Goal: Task Accomplishment & Management: Manage account settings

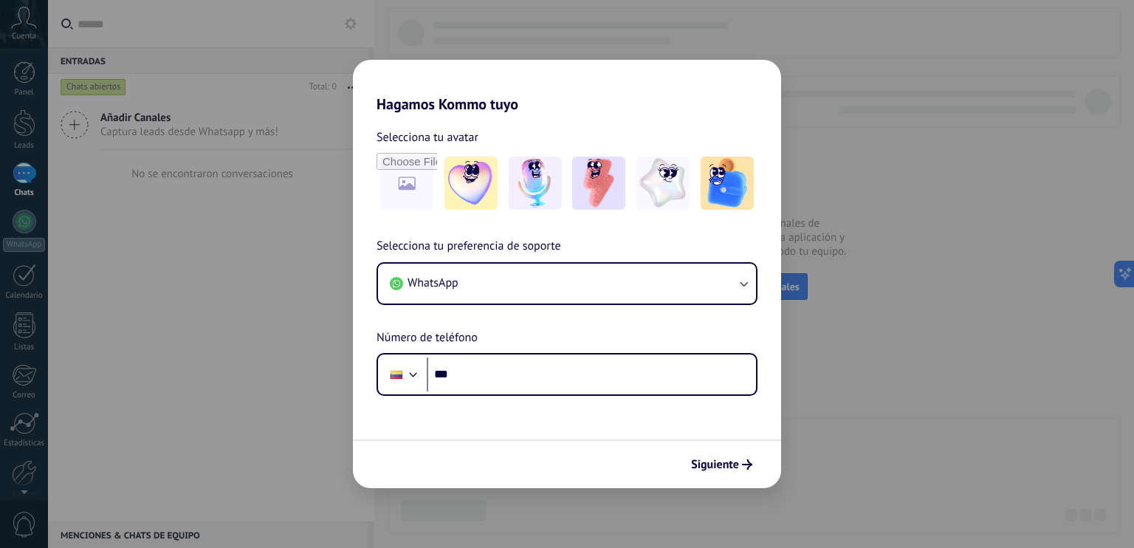
click at [885, 371] on div "Hagamos Kommo tuyo Selecciona tu avatar Selecciona tu preferencia de soporte Wh…" at bounding box center [567, 274] width 1134 height 548
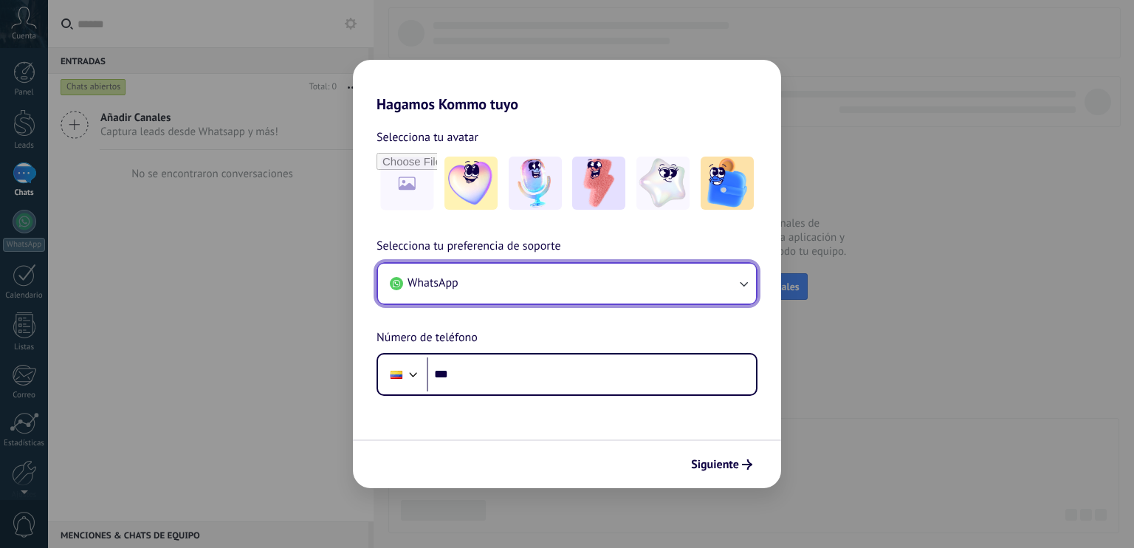
click at [546, 278] on button "WhatsApp" at bounding box center [567, 284] width 378 height 40
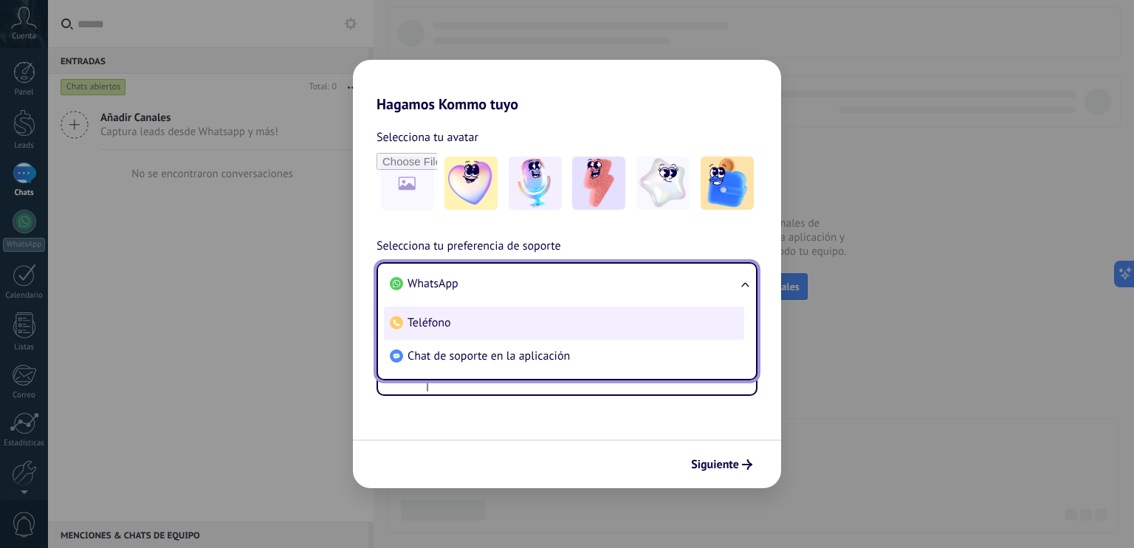
click at [443, 330] on li "Teléfono" at bounding box center [564, 322] width 360 height 33
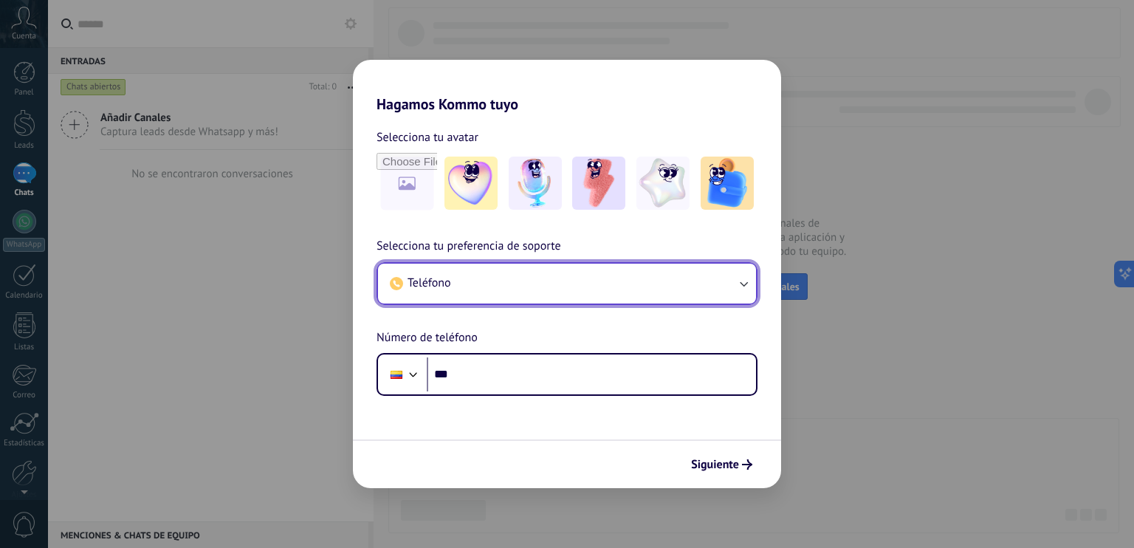
click at [451, 292] on button "Teléfono" at bounding box center [567, 284] width 378 height 40
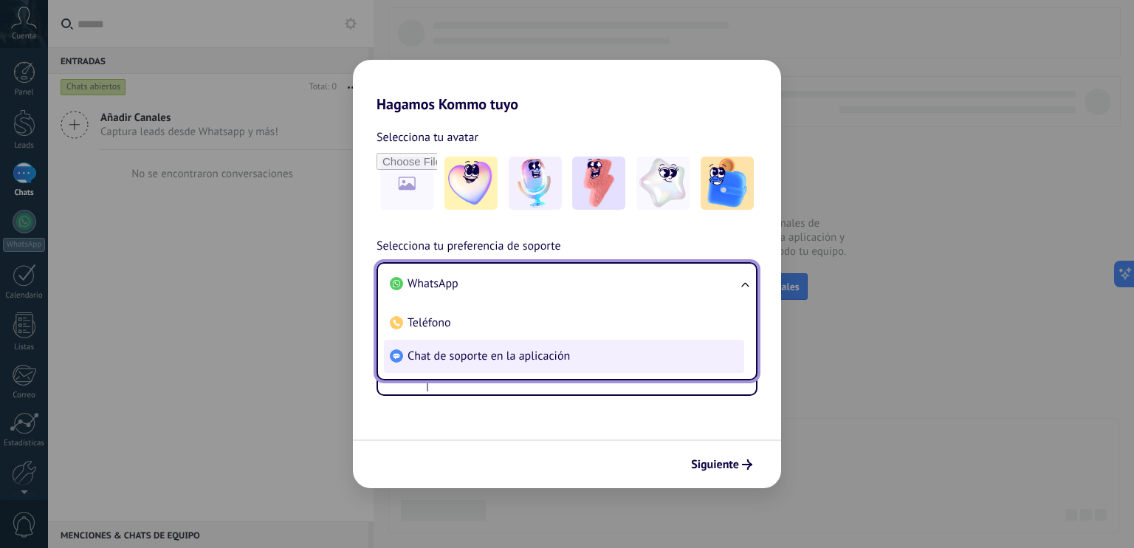
click at [447, 370] on li "Chat de soporte en la aplicación" at bounding box center [564, 356] width 360 height 33
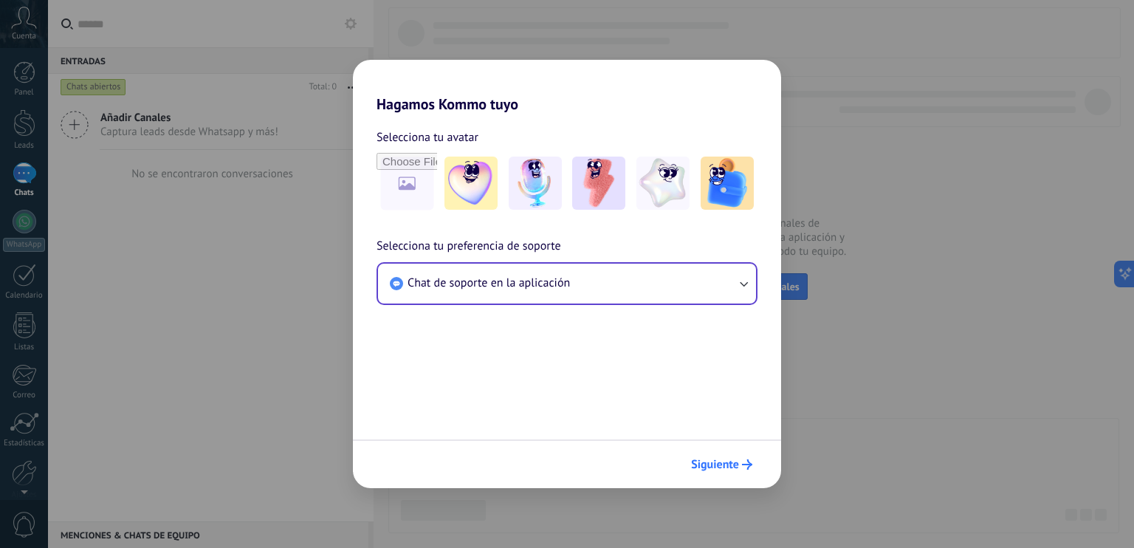
click at [757, 466] on button "Siguiente" at bounding box center [721, 464] width 75 height 25
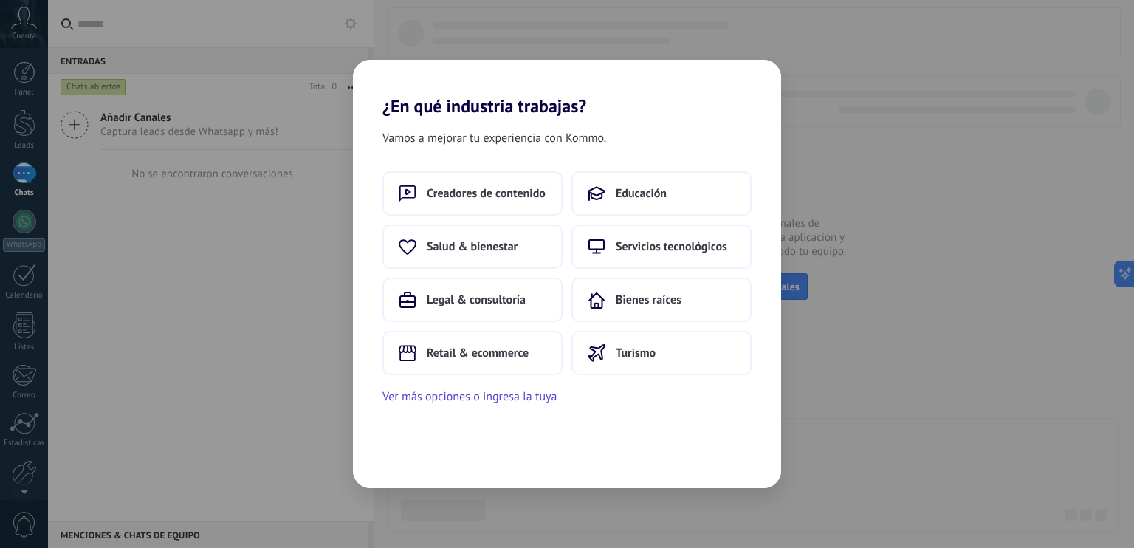
click at [732, 457] on div "Vamos a mejorar tu experiencia con Kommo. Creadores de contenido Educación Salu…" at bounding box center [567, 302] width 428 height 371
click at [493, 199] on span "Creadores de contenido" at bounding box center [486, 193] width 119 height 15
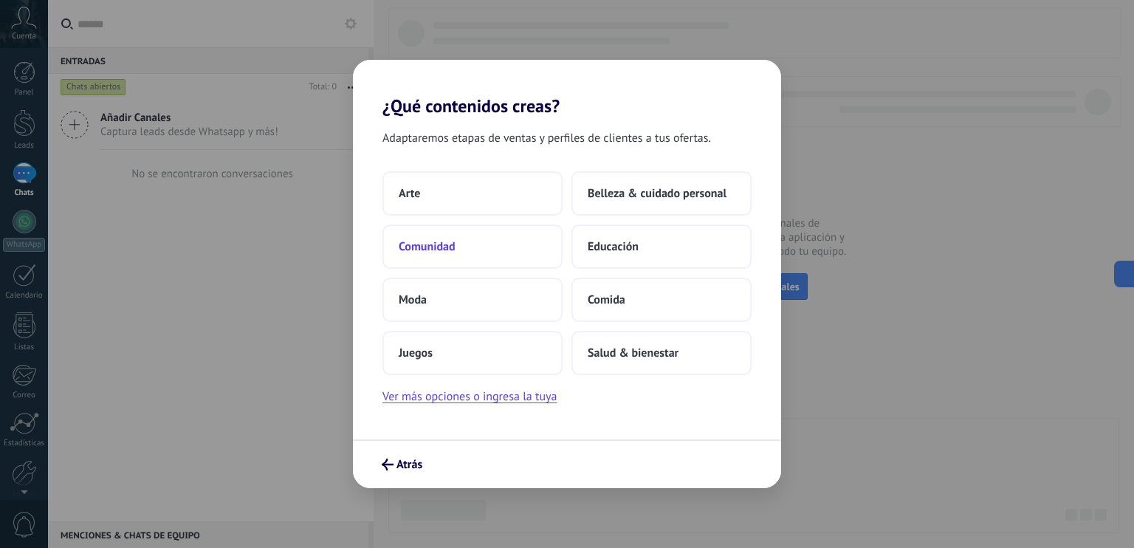
click at [482, 234] on button "Comunidad" at bounding box center [472, 246] width 180 height 44
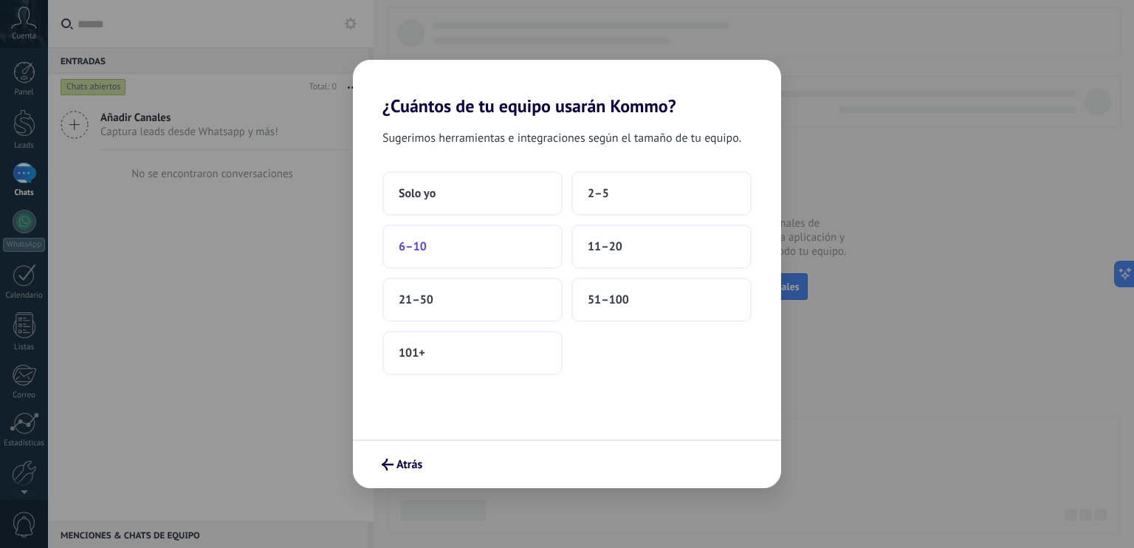
click at [424, 239] on span "6–10" at bounding box center [413, 246] width 28 height 15
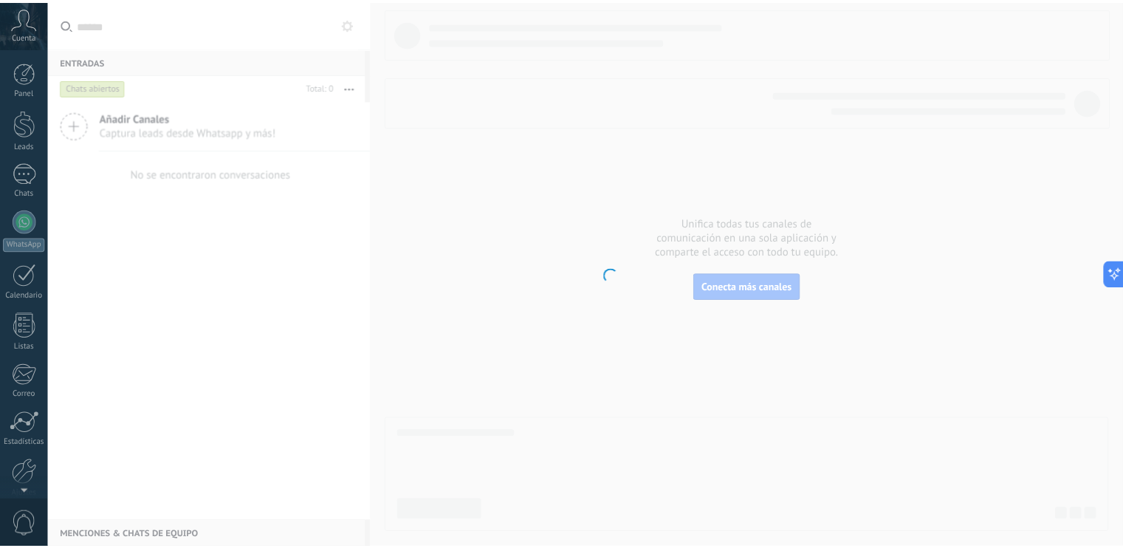
scroll to position [66, 0]
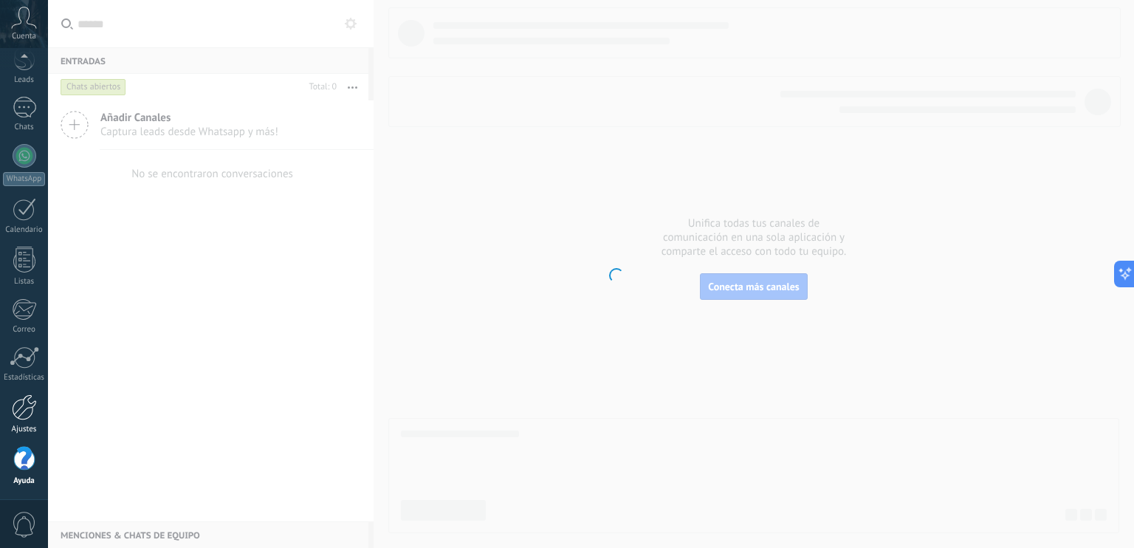
click at [21, 402] on div at bounding box center [24, 407] width 25 height 26
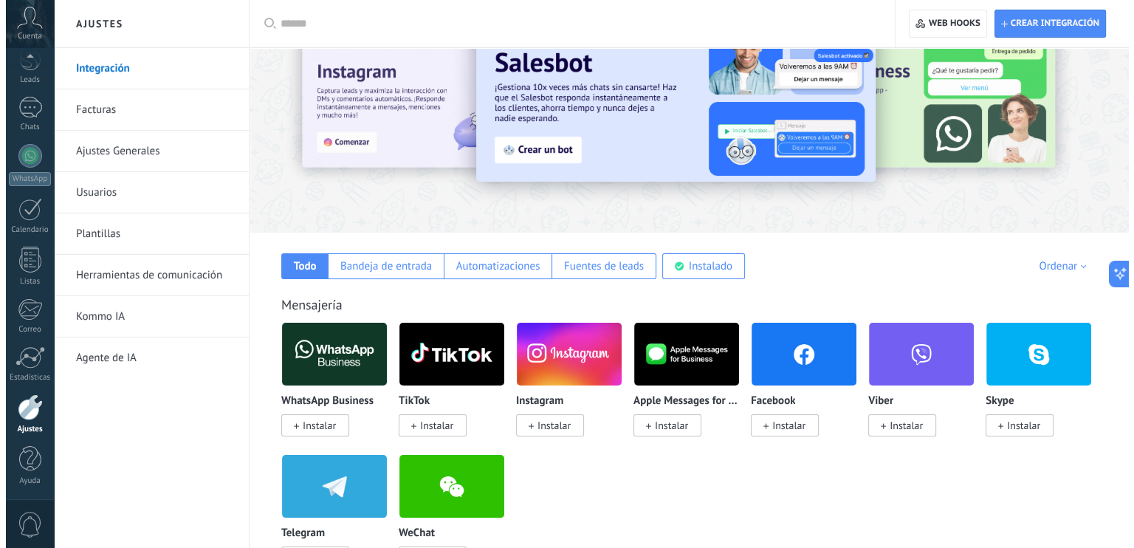
scroll to position [63, 0]
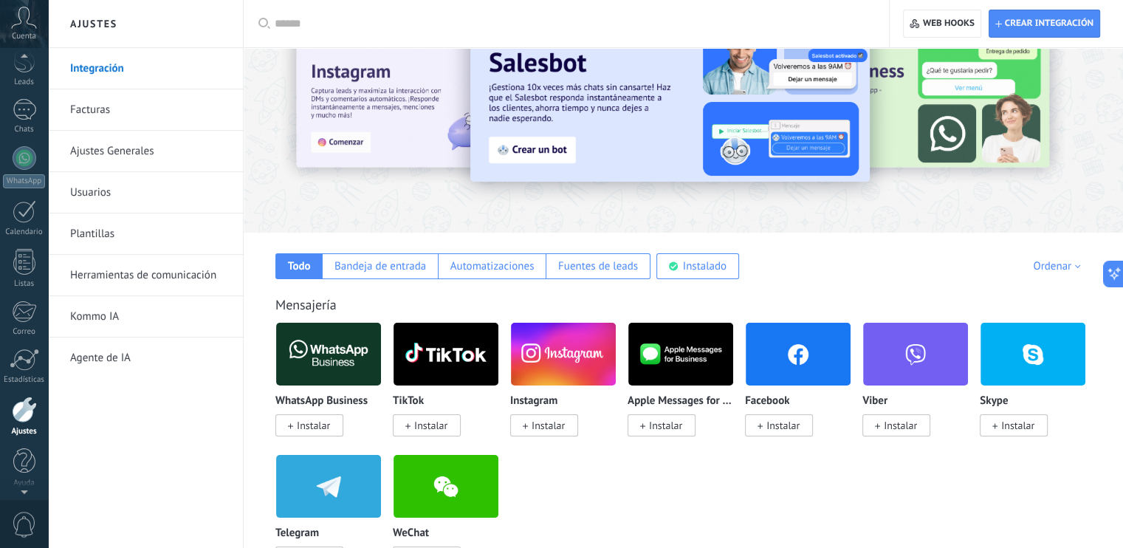
click at [20, 26] on icon at bounding box center [24, 18] width 26 height 22
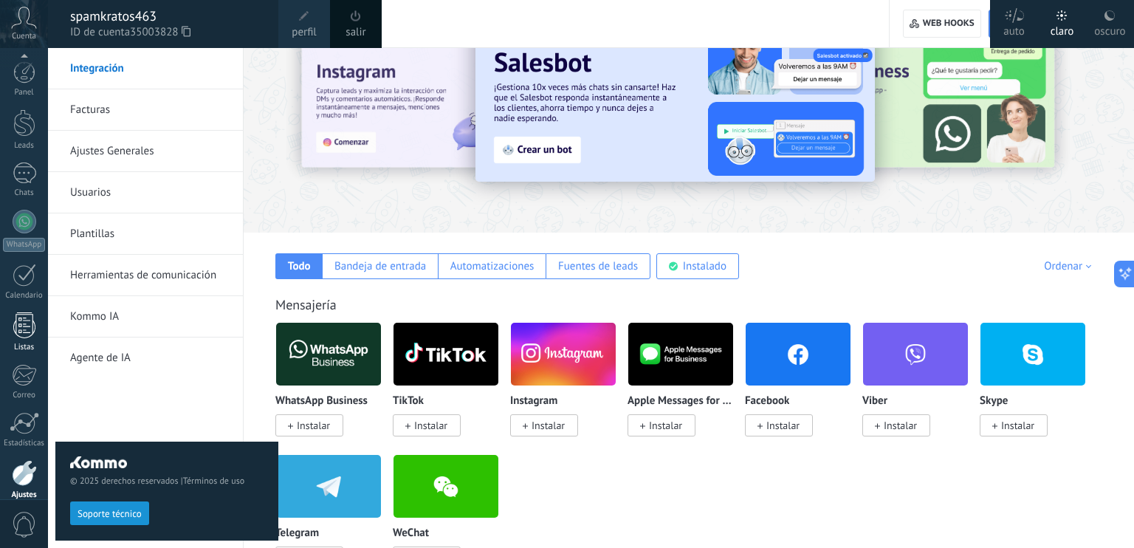
scroll to position [66, 0]
click at [20, 470] on div at bounding box center [24, 459] width 22 height 26
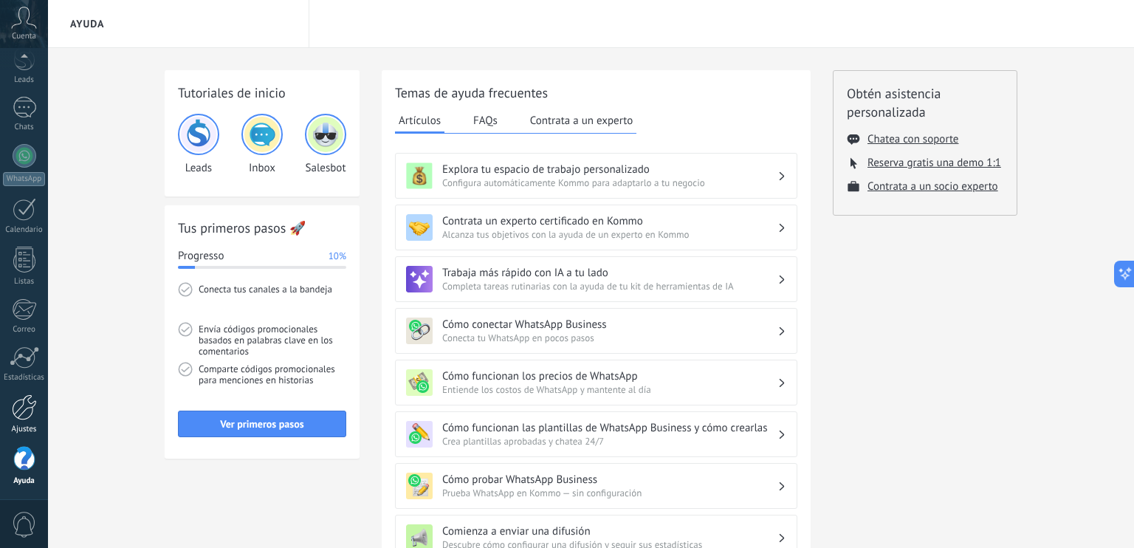
click at [27, 420] on link "Ajustes" at bounding box center [24, 414] width 48 height 40
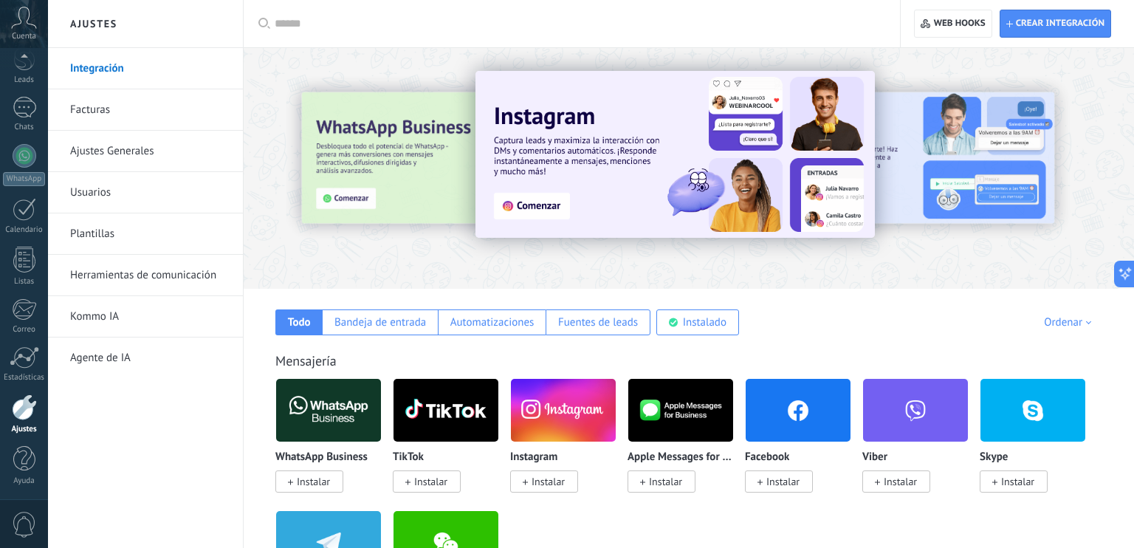
click at [122, 145] on link "Ajustes Generales" at bounding box center [149, 151] width 158 height 41
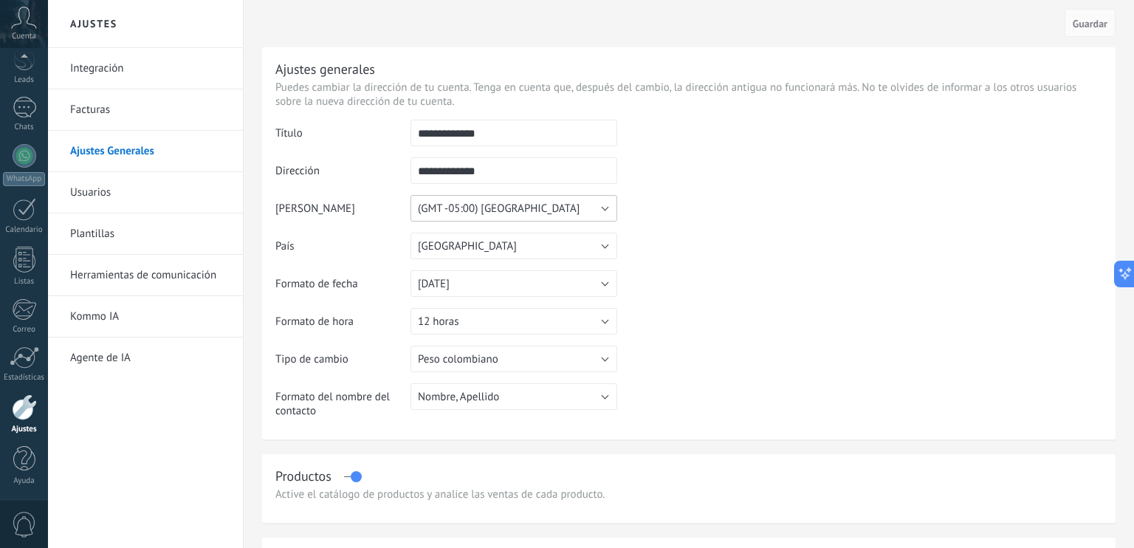
click at [518, 202] on button "(GMT -05:00) [GEOGRAPHIC_DATA]" at bounding box center [513, 208] width 207 height 27
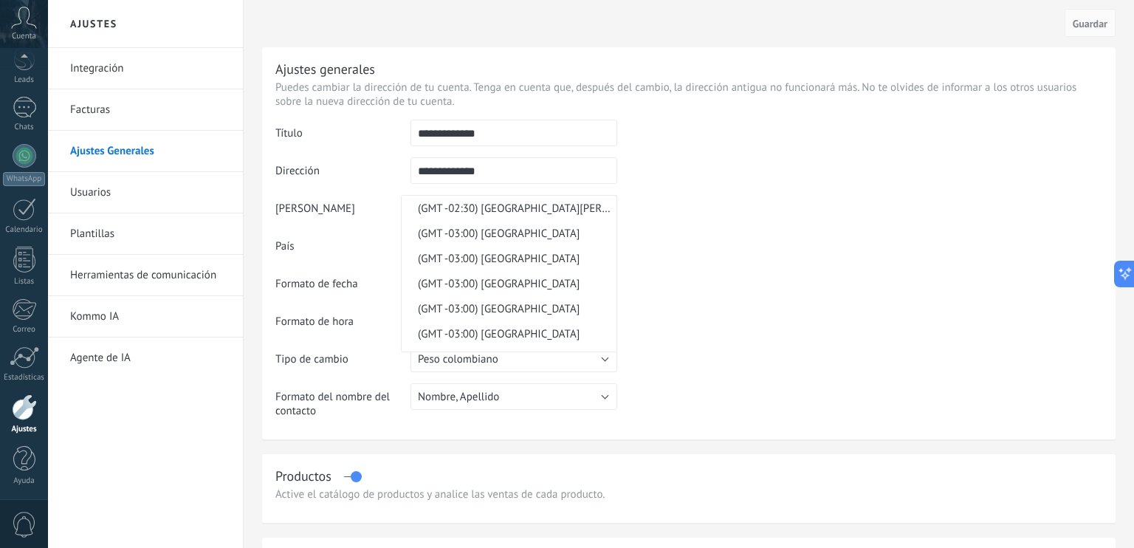
scroll to position [6734, 0]
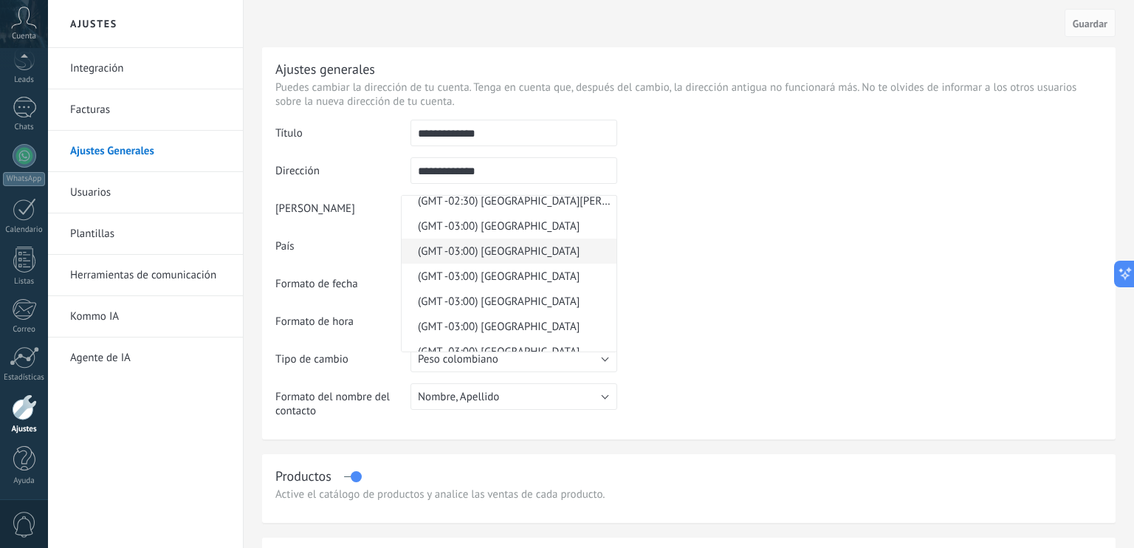
click at [502, 258] on span "(GMT -03:00) [GEOGRAPHIC_DATA]" at bounding box center [507, 251] width 210 height 14
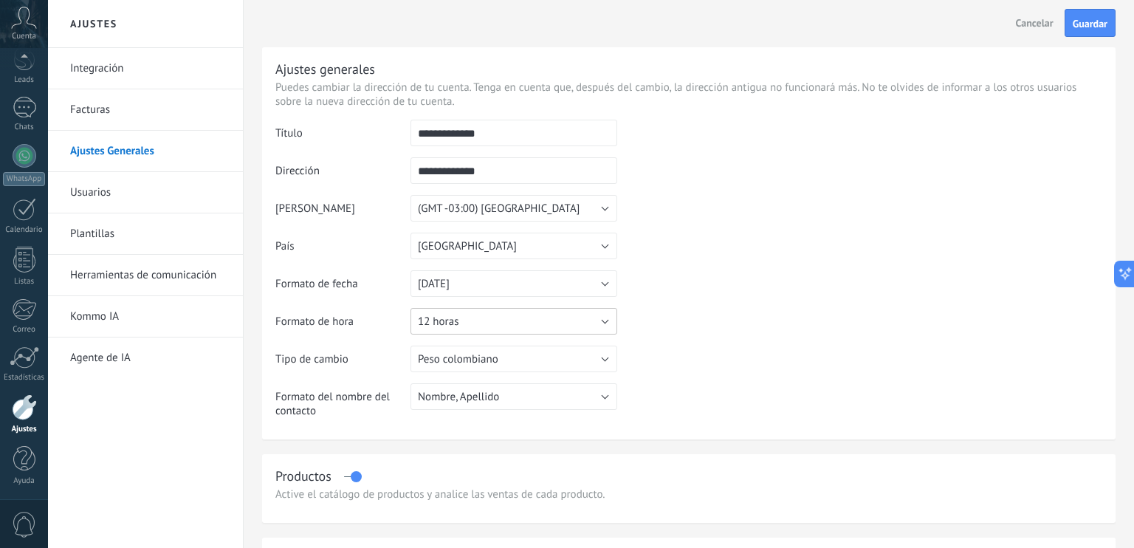
click at [561, 331] on button "12 horas" at bounding box center [513, 321] width 207 height 27
click at [461, 320] on span "24 horas" at bounding box center [507, 321] width 210 height 14
click at [560, 361] on button "Peso colombiano" at bounding box center [513, 358] width 207 height 27
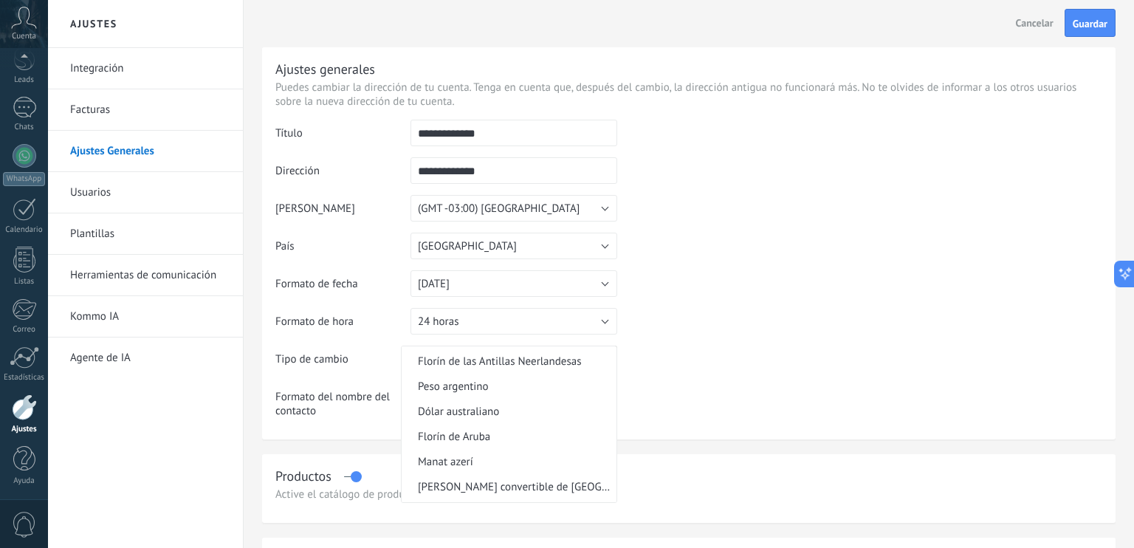
scroll to position [0, 0]
click at [475, 367] on li "Dólar estadounidense" at bounding box center [509, 358] width 215 height 25
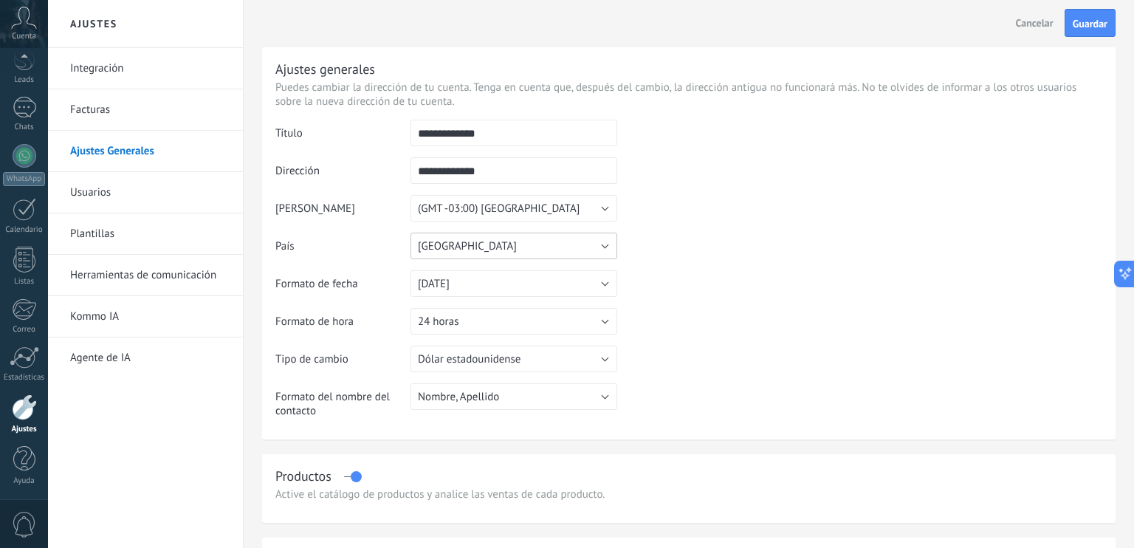
click at [554, 248] on button "[GEOGRAPHIC_DATA]" at bounding box center [513, 246] width 207 height 27
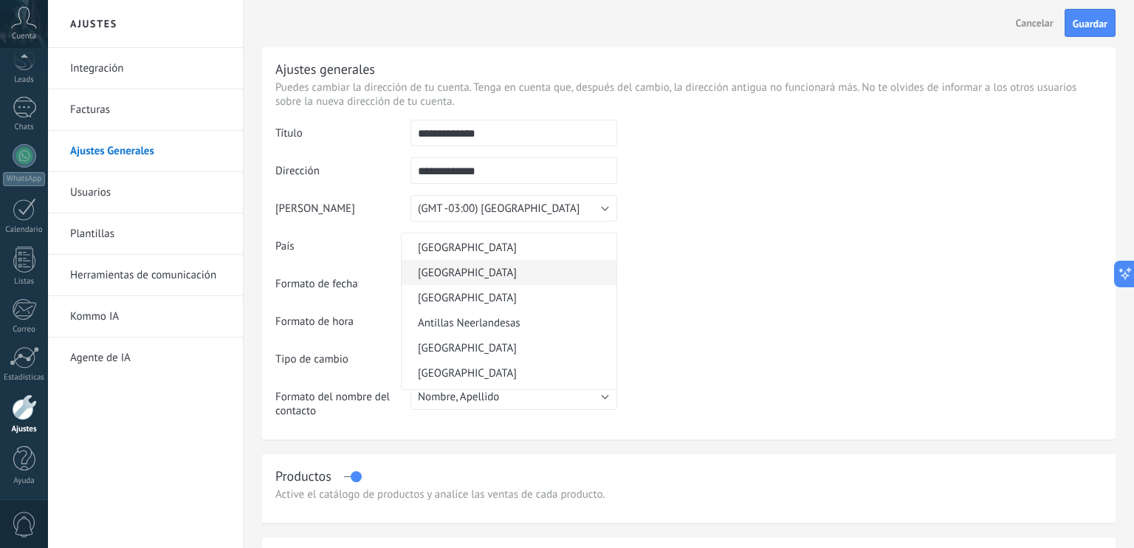
scroll to position [177, 0]
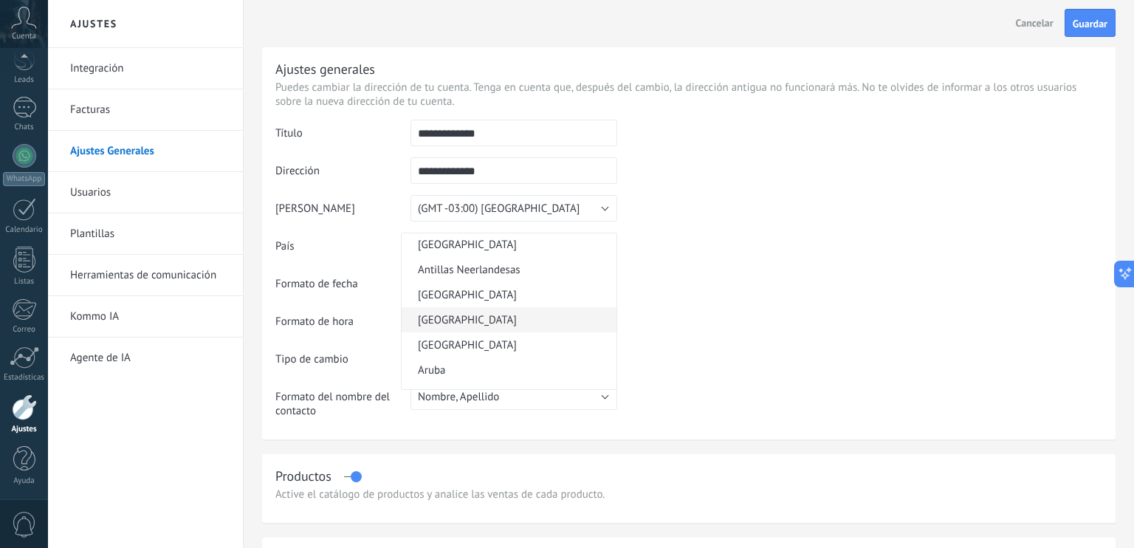
click at [446, 326] on span "[GEOGRAPHIC_DATA]" at bounding box center [507, 320] width 210 height 14
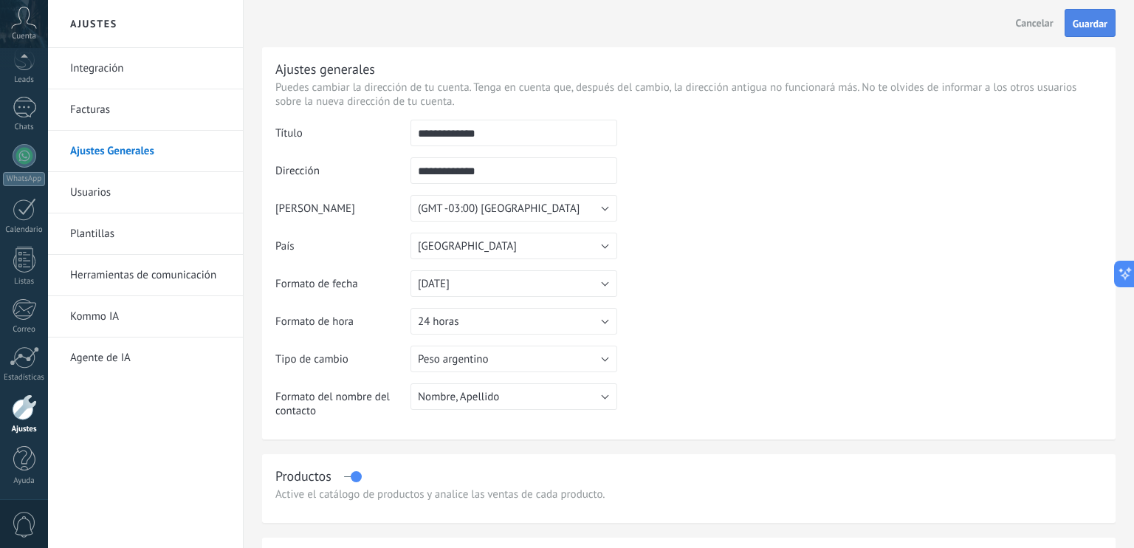
click at [1087, 26] on span "Guardar" at bounding box center [1090, 23] width 35 height 10
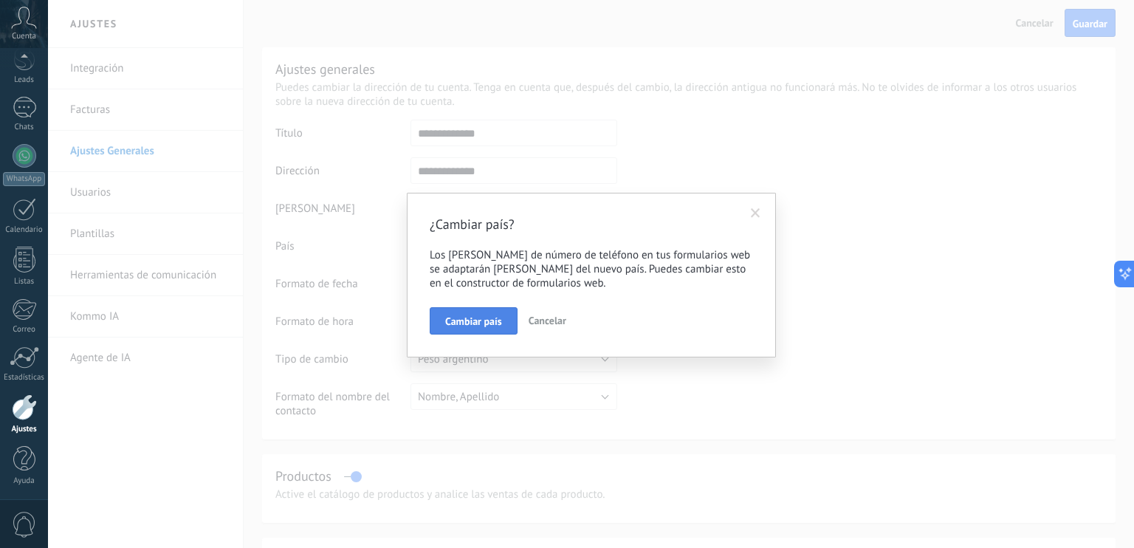
click at [472, 311] on button "Cambiar país" at bounding box center [474, 321] width 88 height 28
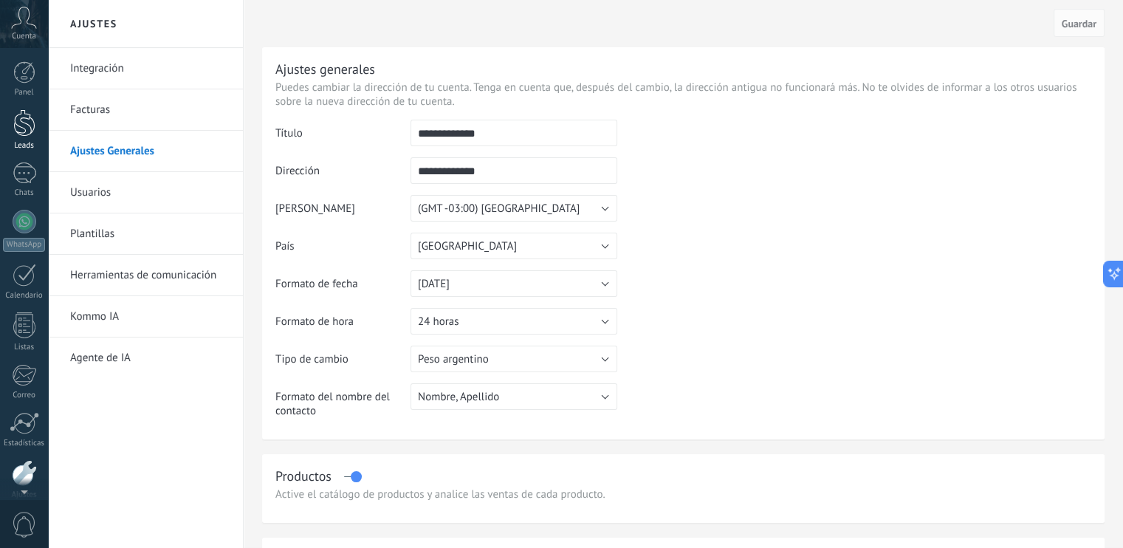
click at [21, 131] on div at bounding box center [24, 122] width 22 height 27
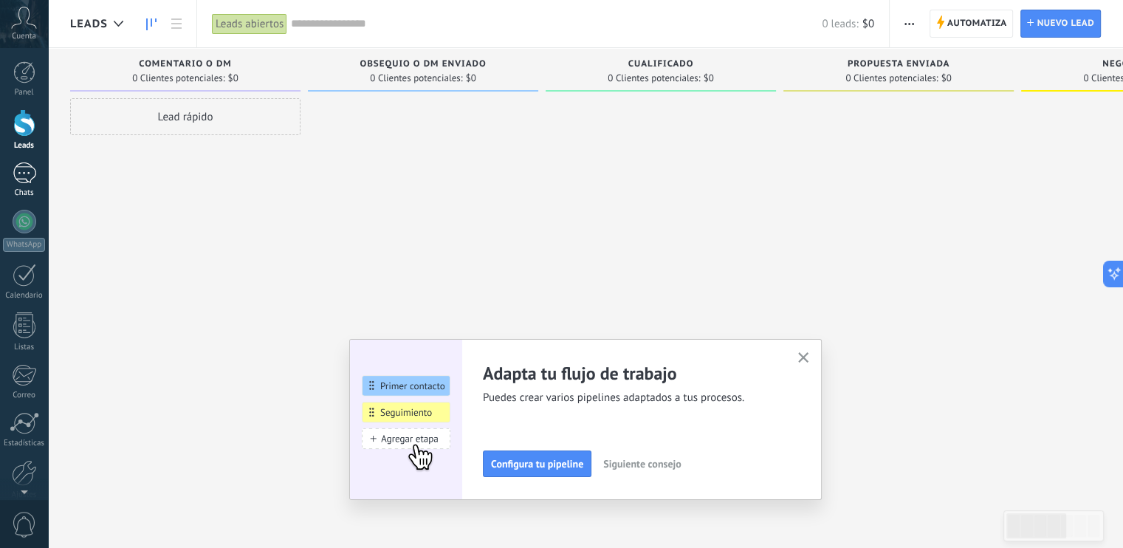
click at [21, 186] on link "Chats" at bounding box center [24, 179] width 48 height 35
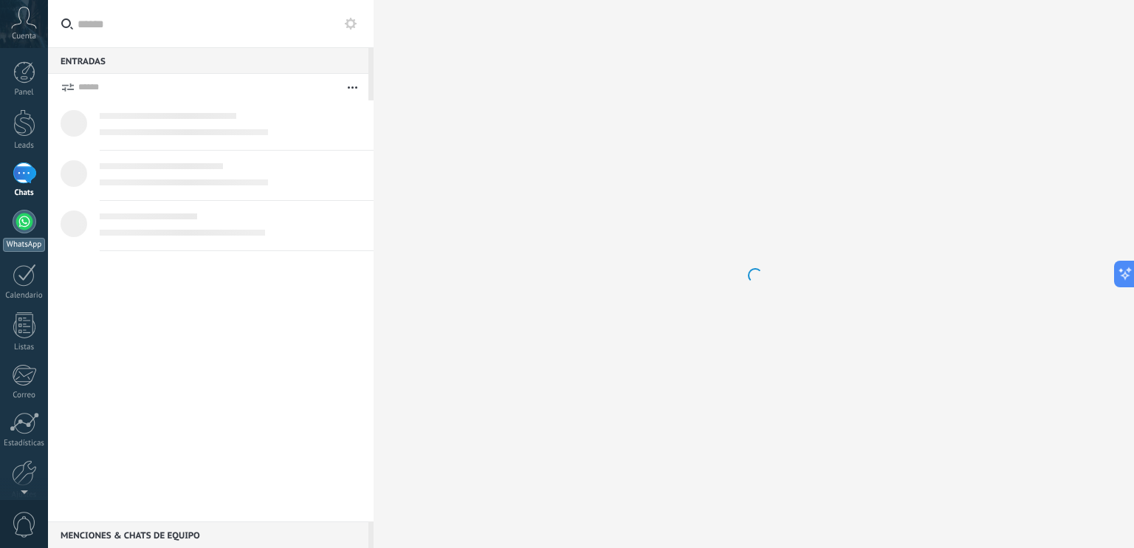
click at [26, 228] on div at bounding box center [25, 222] width 24 height 24
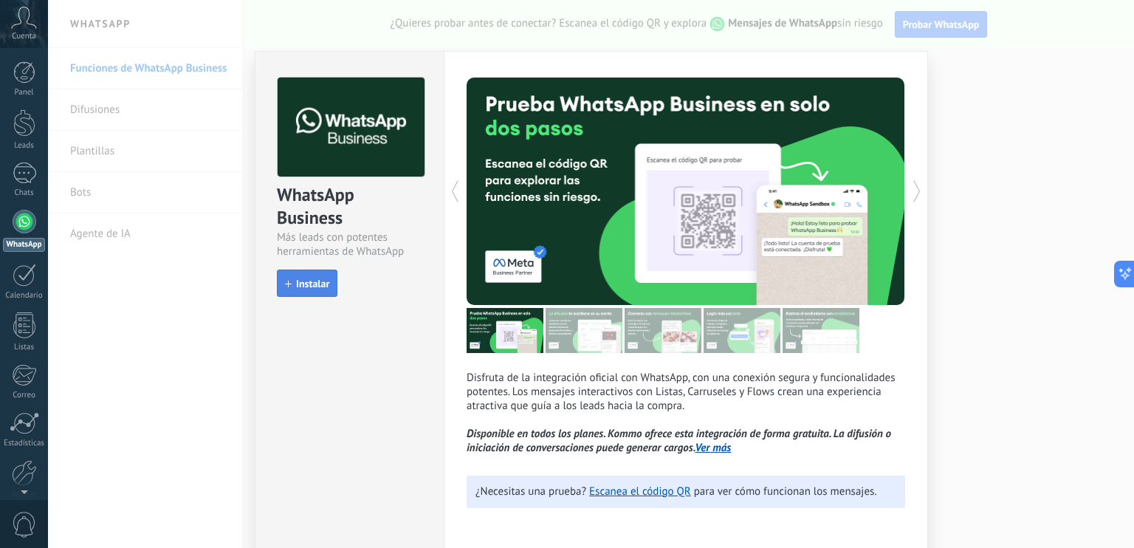
click at [312, 287] on span "Instalar" at bounding box center [312, 283] width 33 height 10
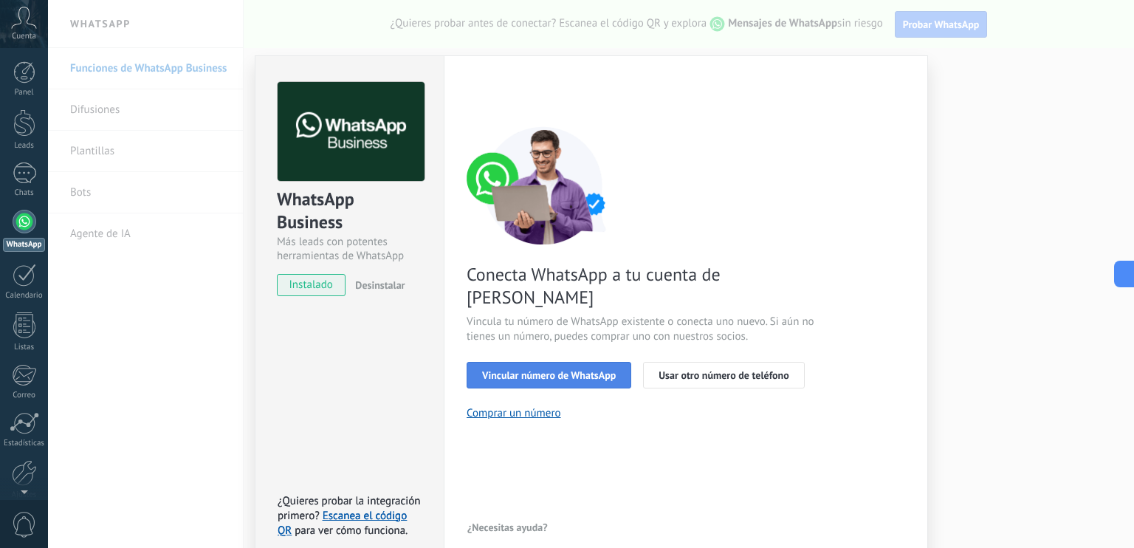
click at [561, 362] on button "Vincular número de WhatsApp" at bounding box center [549, 375] width 165 height 27
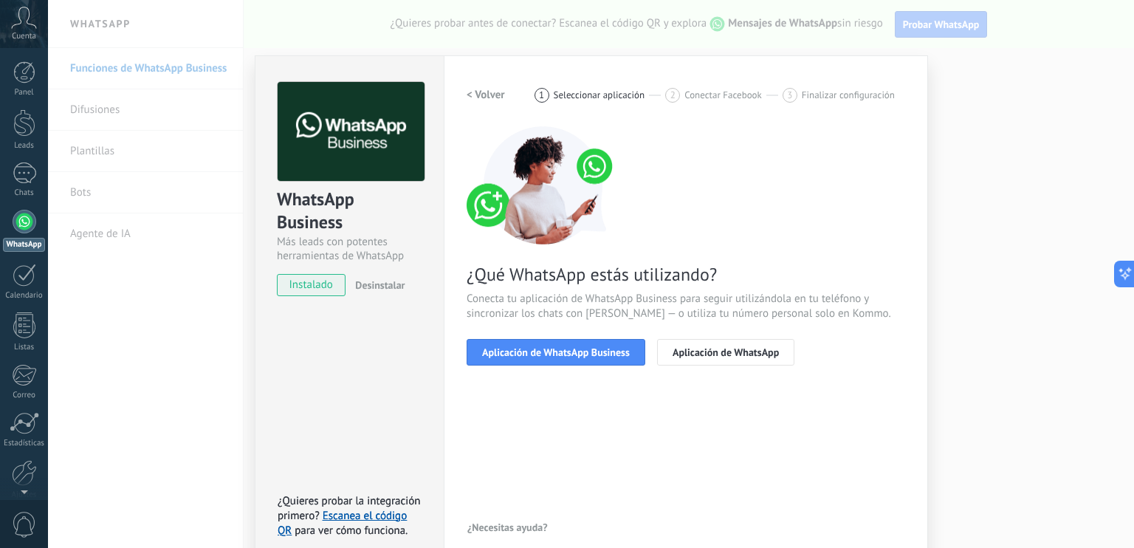
click at [561, 362] on button "Aplicación de WhatsApp Business" at bounding box center [556, 352] width 179 height 27
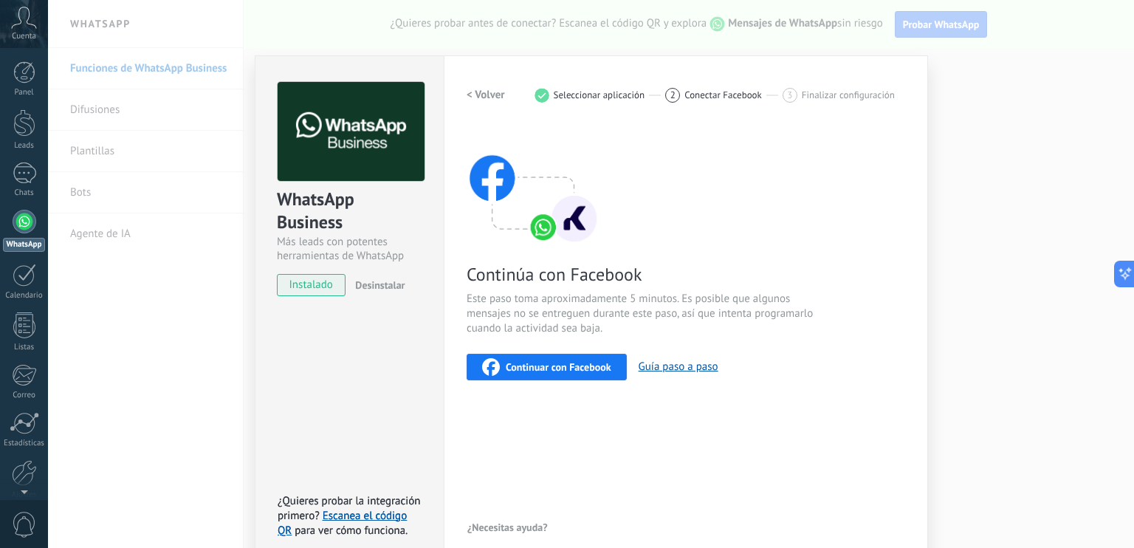
click at [561, 362] on span "Continuar con Facebook" at bounding box center [559, 367] width 106 height 10
click at [576, 358] on div "Continuar con Facebook" at bounding box center [546, 367] width 129 height 18
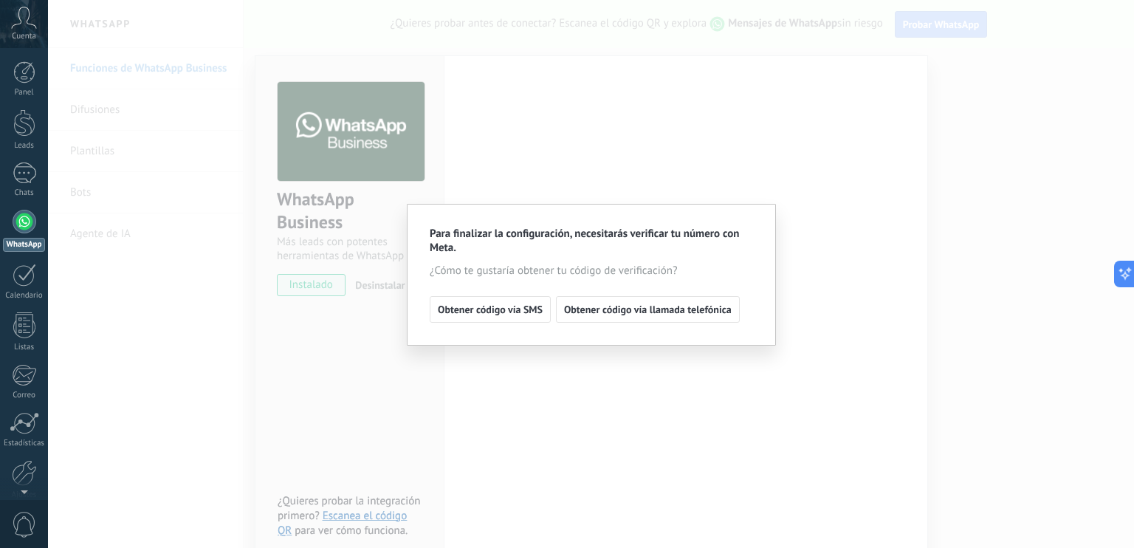
click at [517, 190] on div "Para finalizar la configuración, necesitarás verificar tu número con Meta. ¿Cóm…" at bounding box center [591, 274] width 1086 height 548
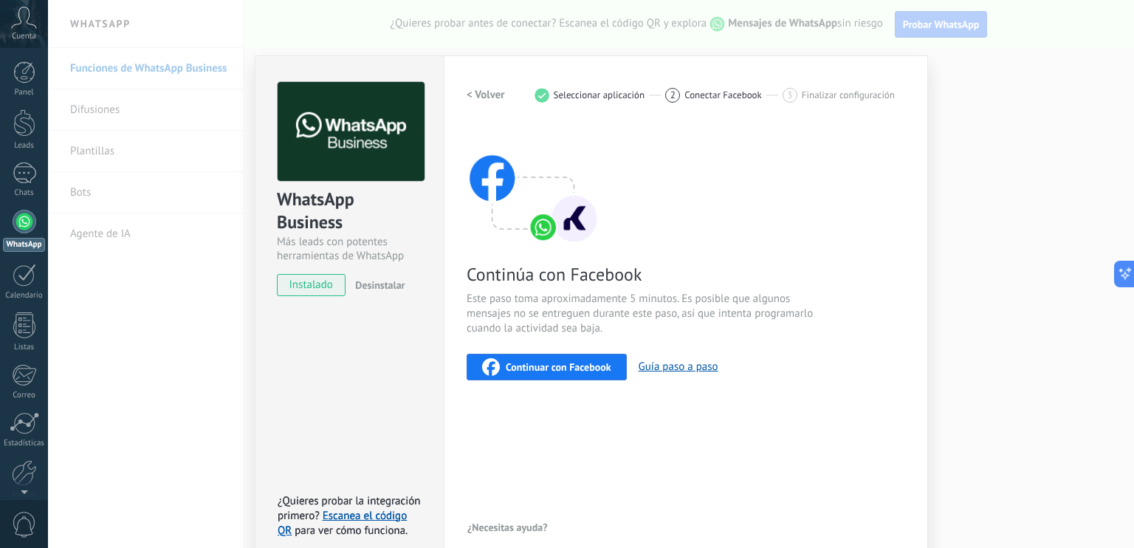
click at [488, 102] on button "< Volver" at bounding box center [486, 95] width 38 height 27
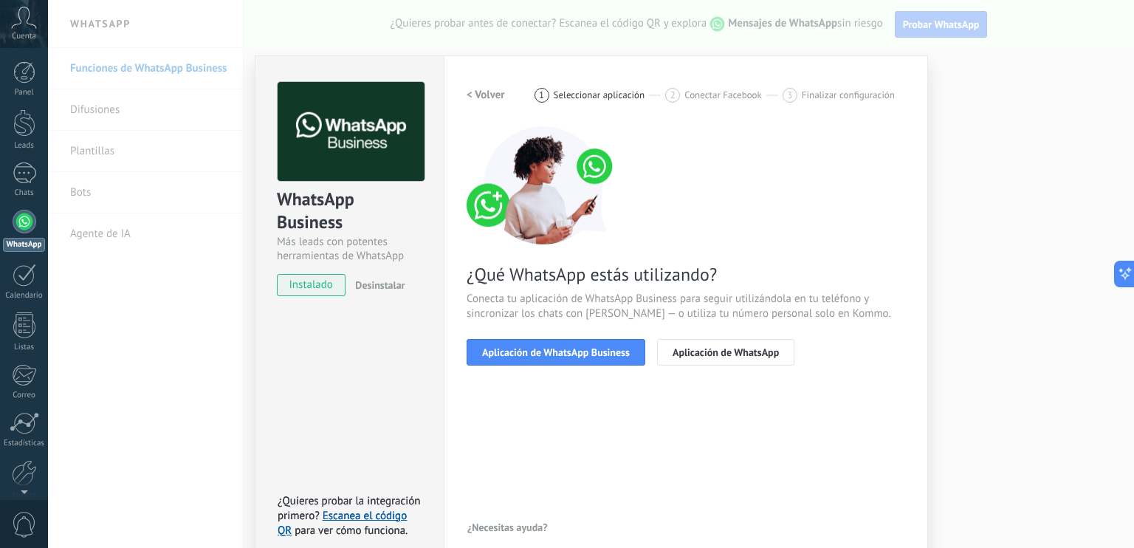
click at [488, 102] on button "< Volver" at bounding box center [486, 95] width 38 height 27
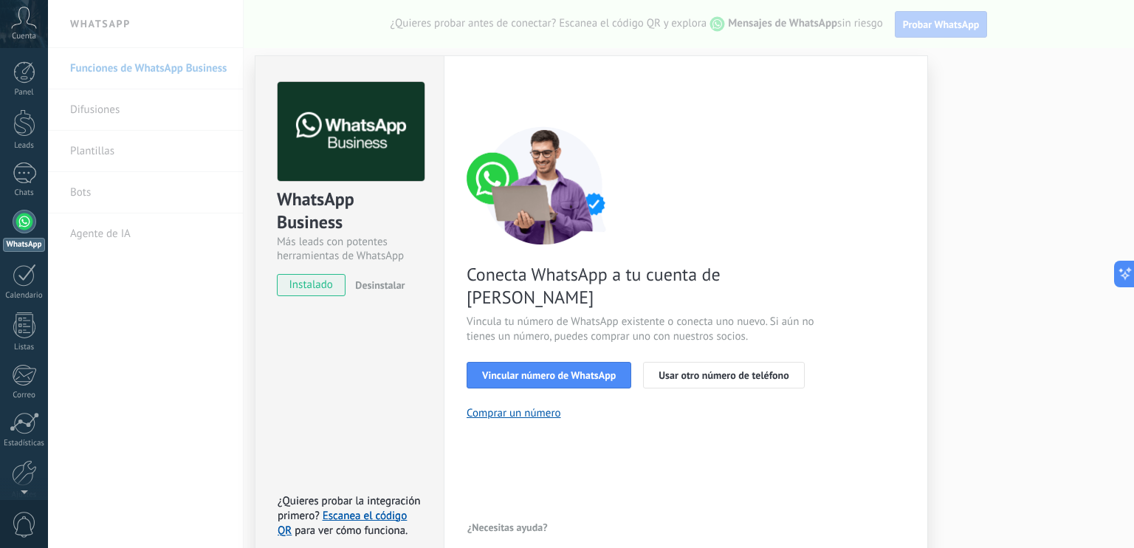
click at [488, 102] on div "< Volver 1 Seleccionar aplicación 2 Conectar Facebook 3 Finalizar configuración" at bounding box center [686, 95] width 439 height 27
drag, startPoint x: 488, startPoint y: 102, endPoint x: 557, endPoint y: 196, distance: 116.6
click at [557, 196] on img at bounding box center [544, 185] width 155 height 118
click at [157, 318] on div "WhatsApp Business Más leads con potentes herramientas de WhatsApp instalado Des…" at bounding box center [591, 274] width 1086 height 548
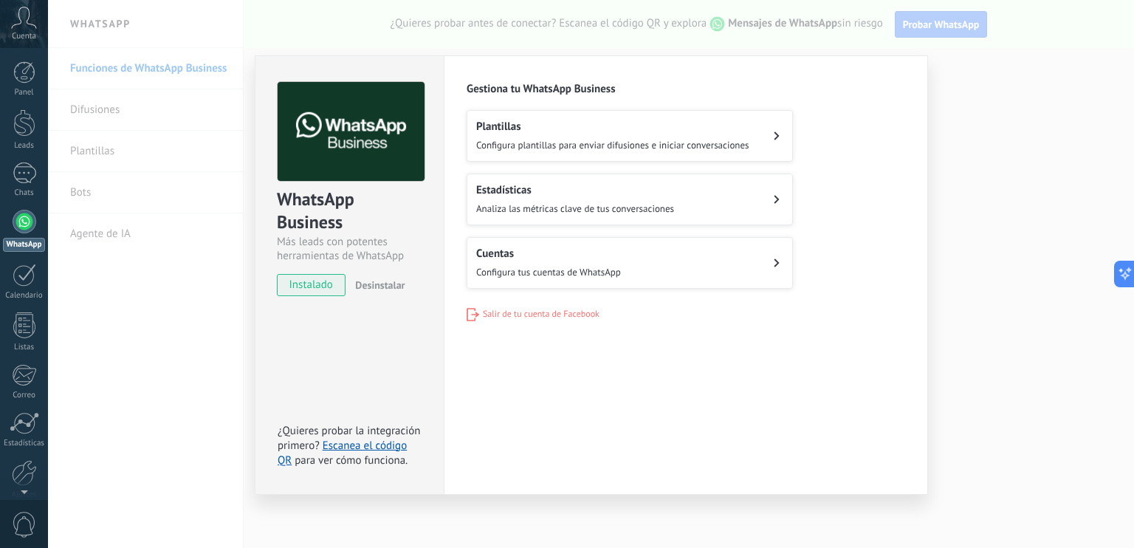
click at [505, 272] on span "Configura tus cuentas de WhatsApp" at bounding box center [548, 272] width 145 height 13
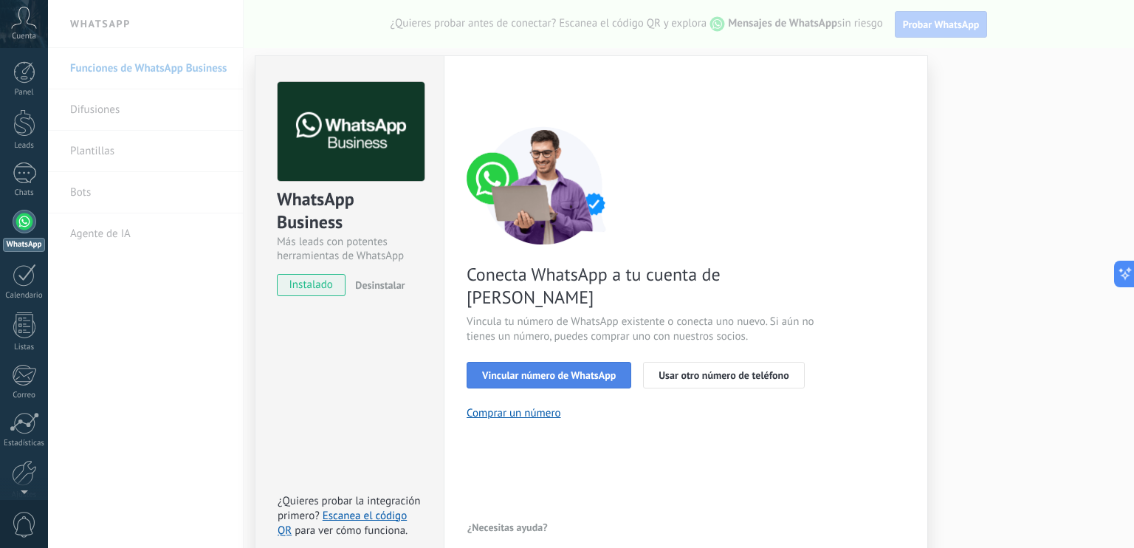
click at [601, 370] on span "Vincular número de WhatsApp" at bounding box center [549, 375] width 134 height 10
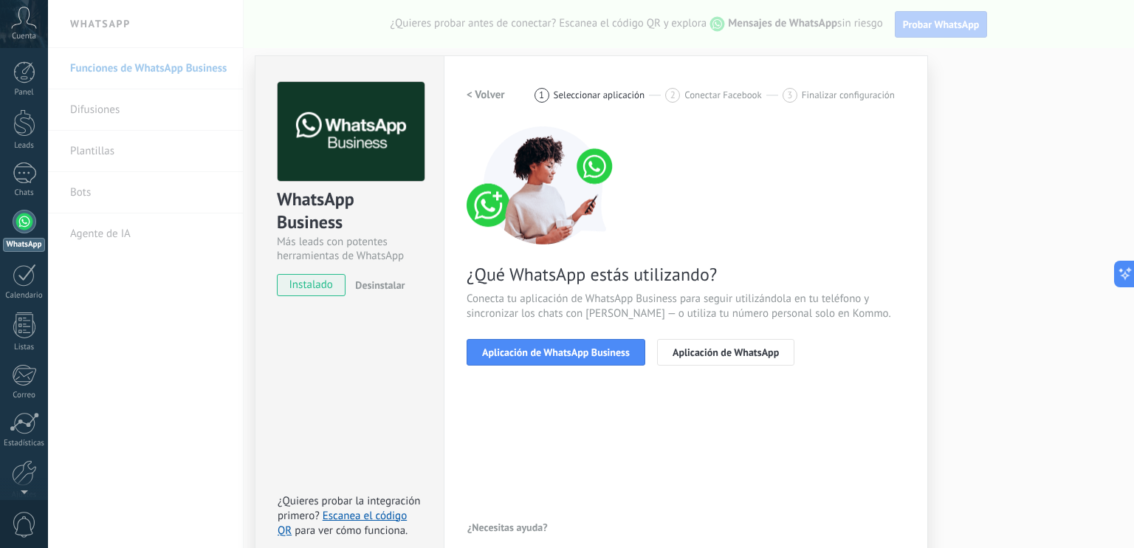
click at [601, 355] on span "Aplicación de WhatsApp Business" at bounding box center [556, 352] width 148 height 10
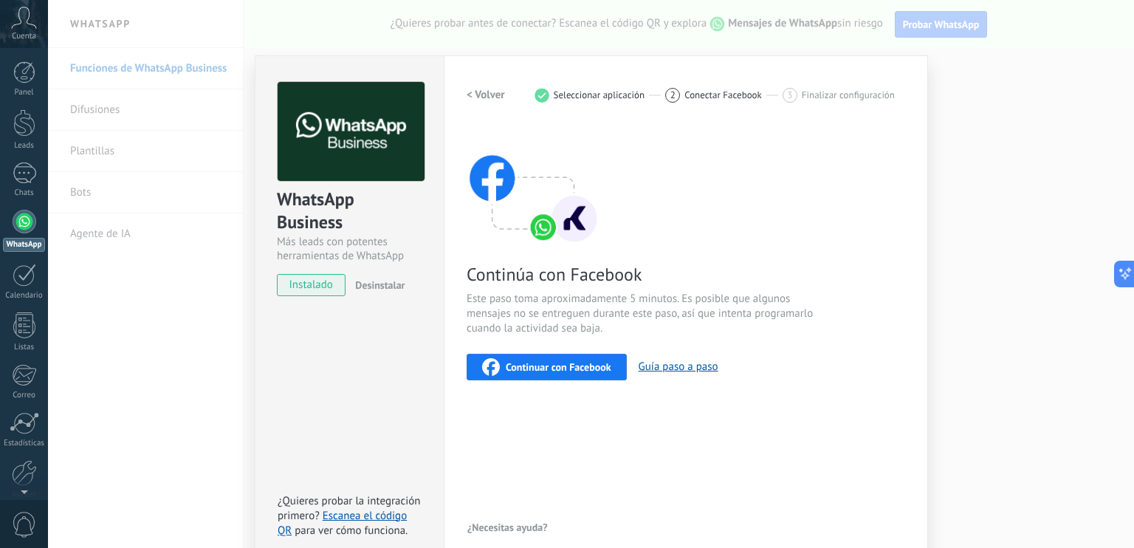
click at [601, 355] on button "Continuar con Facebook" at bounding box center [547, 367] width 160 height 27
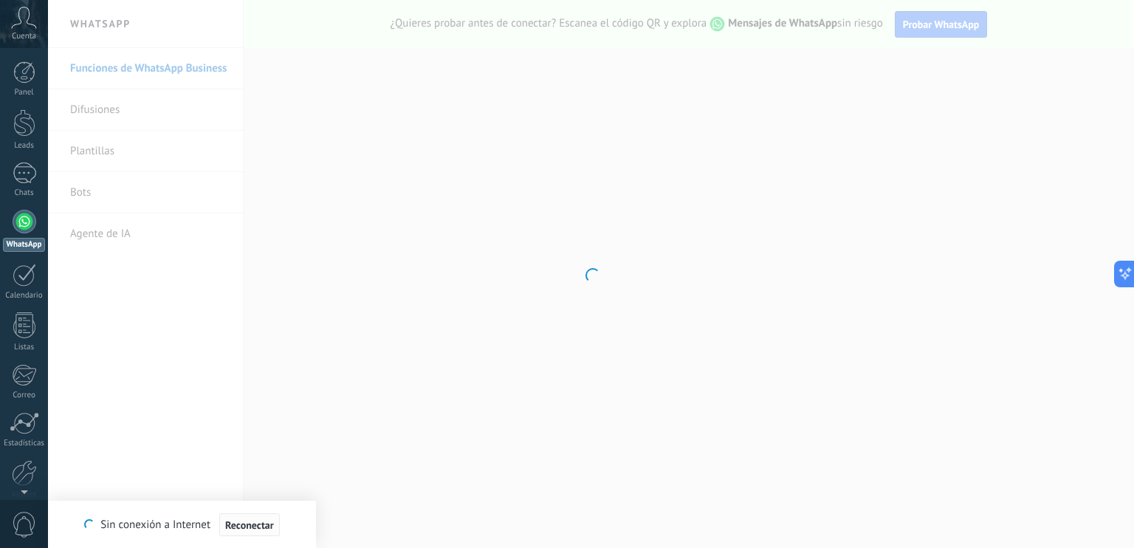
click at [261, 522] on span "Reconectar" at bounding box center [249, 525] width 49 height 10
click at [419, 411] on div at bounding box center [591, 274] width 1086 height 548
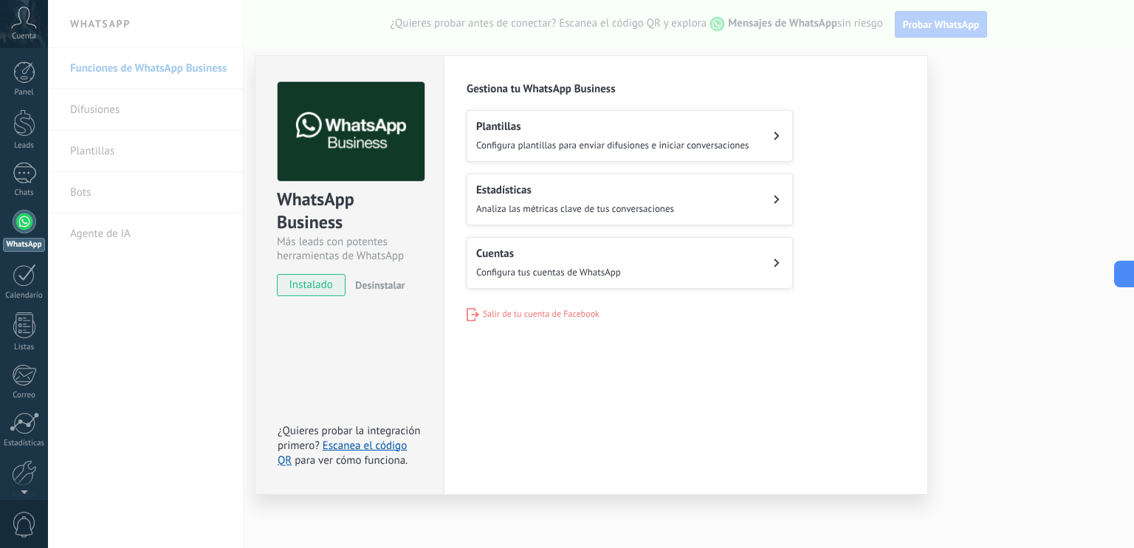
click at [564, 252] on h2 "Cuentas" at bounding box center [548, 254] width 145 height 14
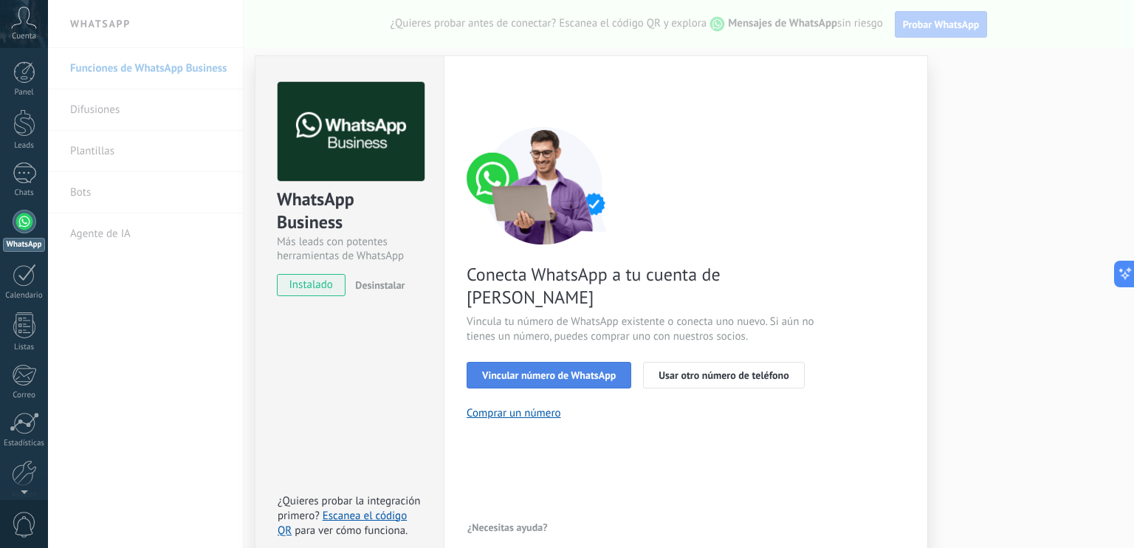
click at [566, 362] on button "Vincular número de WhatsApp" at bounding box center [549, 375] width 165 height 27
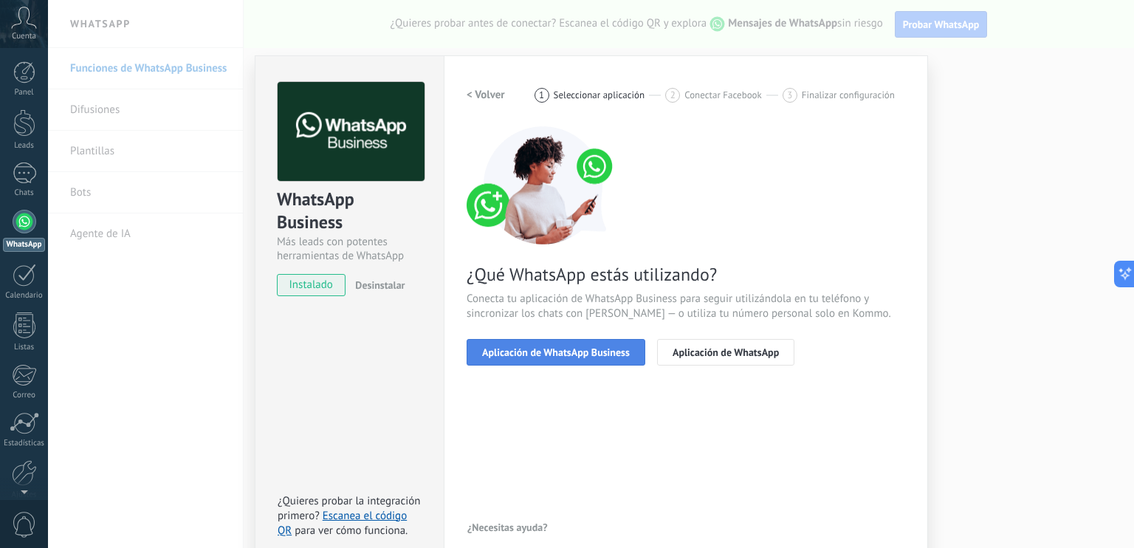
click at [568, 341] on button "Aplicación de WhatsApp Business" at bounding box center [556, 352] width 179 height 27
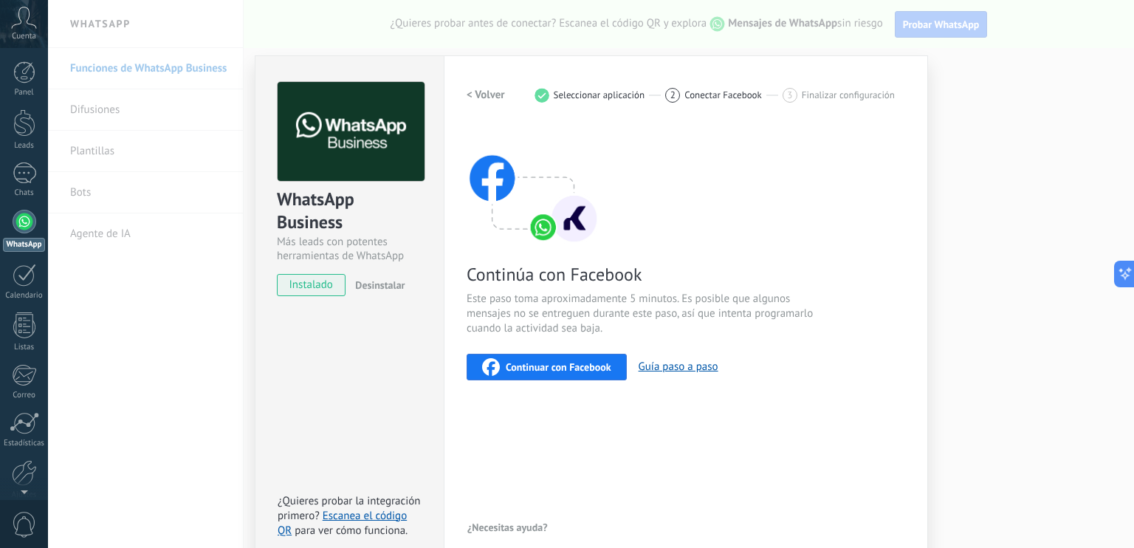
click at [568, 358] on div "Continuar con Facebook" at bounding box center [546, 367] width 129 height 18
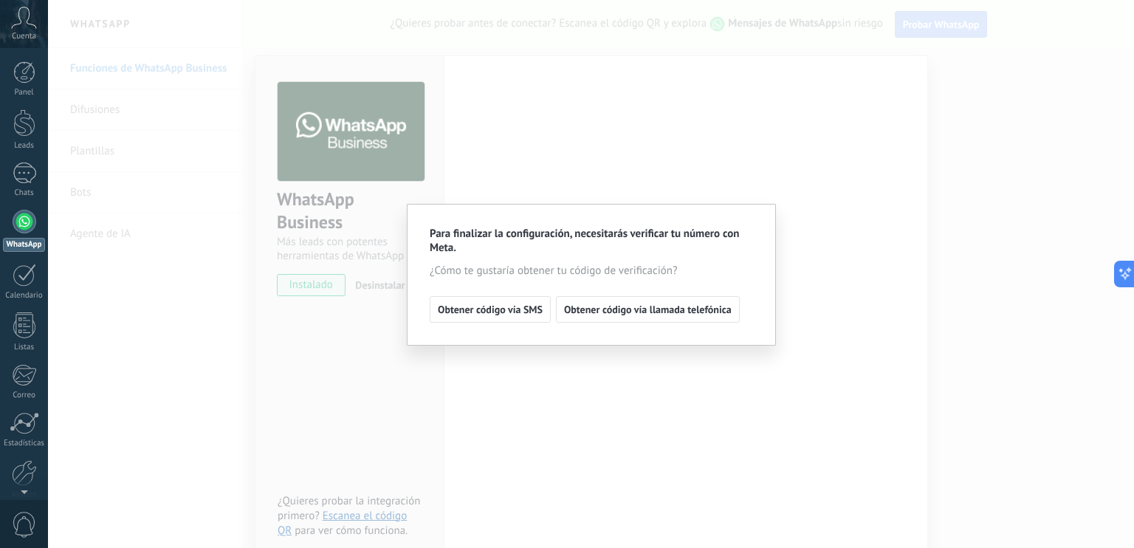
click at [775, 97] on div "Para finalizar la configuración, necesitarás verificar tu número con Meta. ¿Cóm…" at bounding box center [591, 274] width 1086 height 548
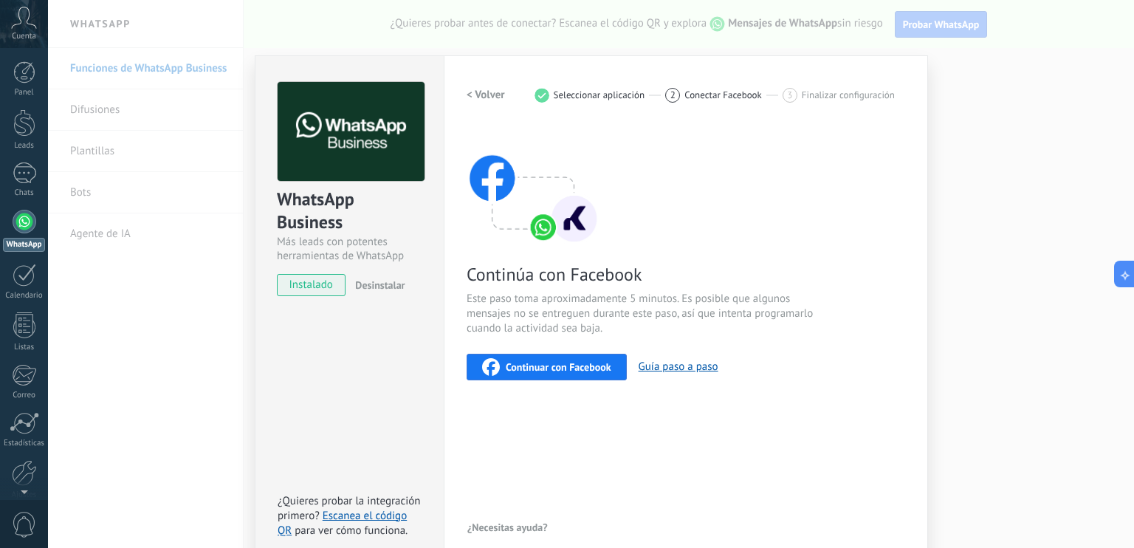
click at [1067, 237] on div "WhatsApp Business Más leads con potentes herramientas de WhatsApp instalado Des…" at bounding box center [591, 274] width 1086 height 548
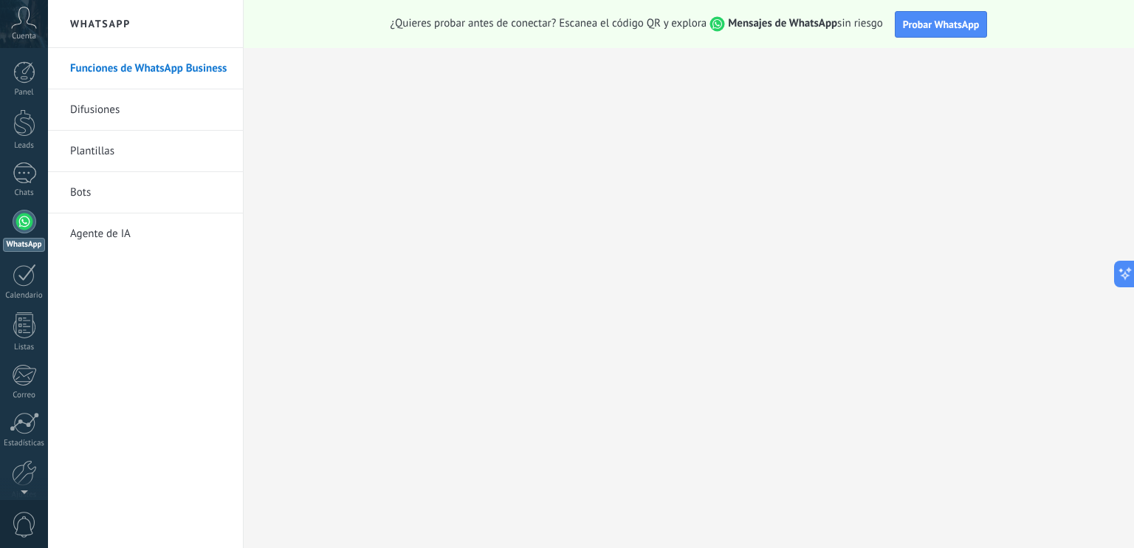
click at [44, 21] on div "Cuenta" at bounding box center [24, 24] width 48 height 48
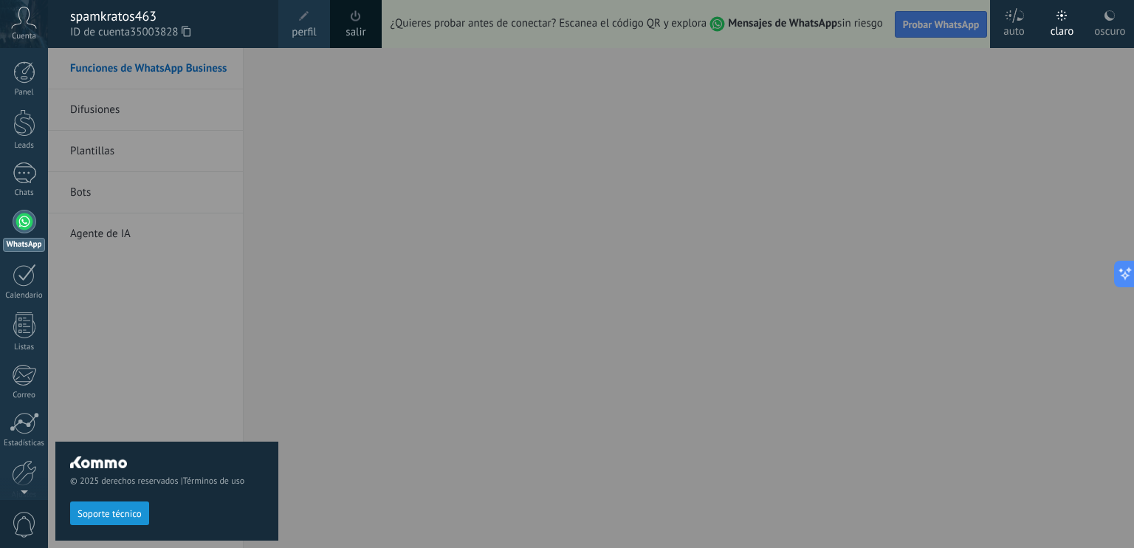
click at [362, 20] on span at bounding box center [356, 16] width 16 height 16
